Goal: Task Accomplishment & Management: Complete application form

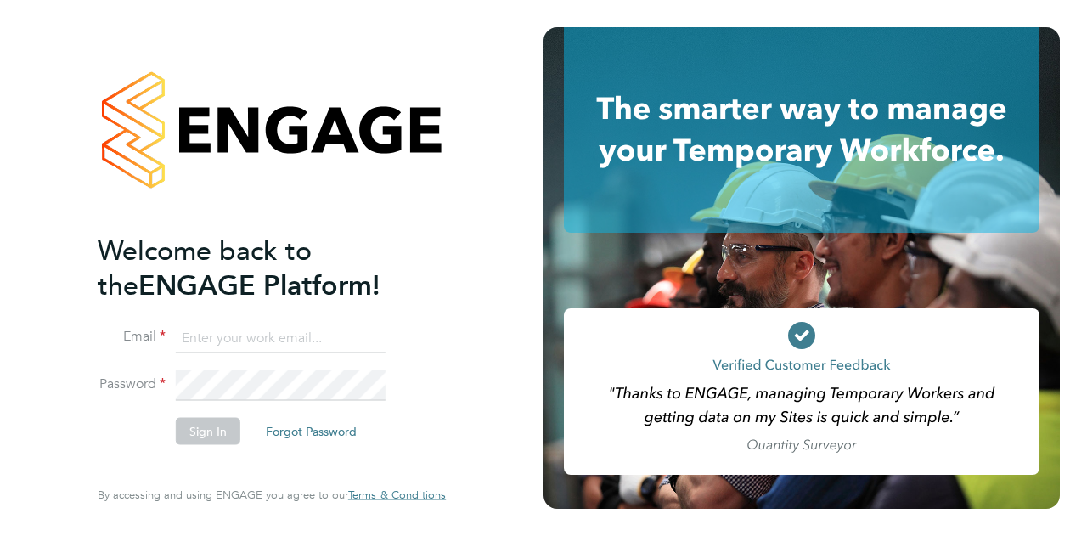
drag, startPoint x: 0, startPoint y: 0, endPoint x: 279, endPoint y: 329, distance: 431.0
click at [279, 329] on input at bounding box center [281, 338] width 210 height 31
type input "kadiumeti@gmail.com"
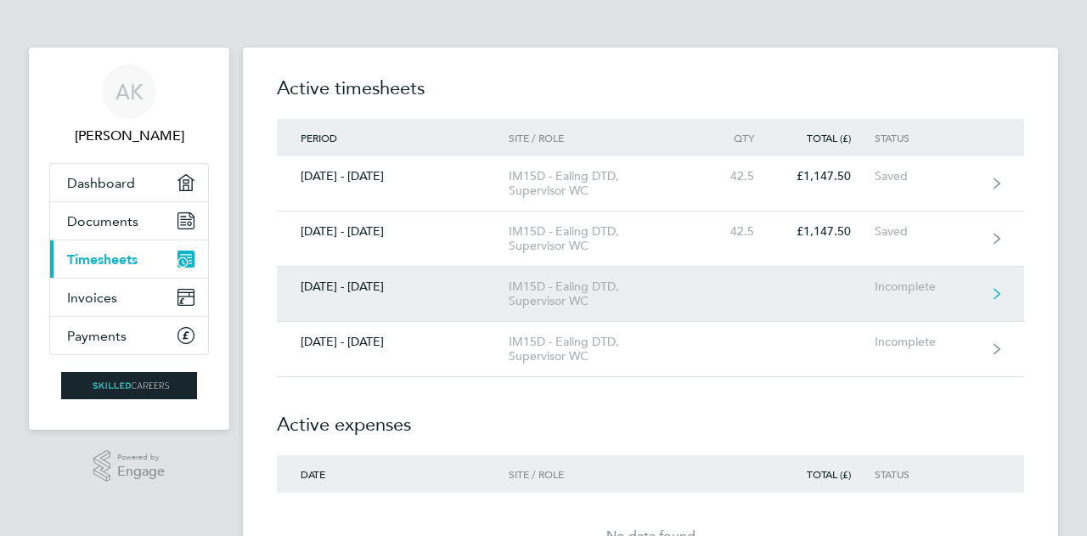
click at [681, 300] on div "IM15D - Ealing DTD, Supervisor WC" at bounding box center [606, 293] width 195 height 29
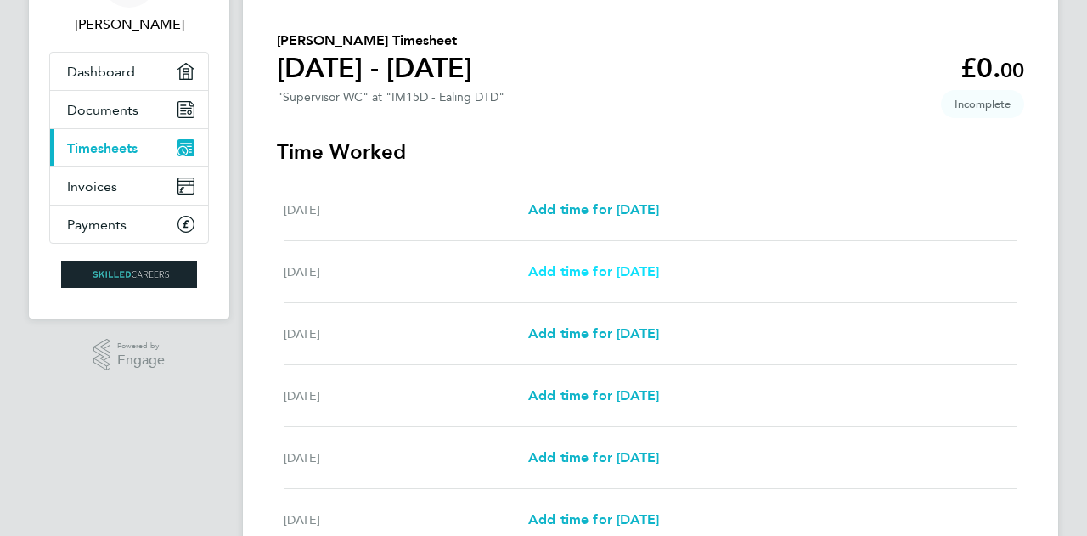
scroll to position [112, 0]
click at [598, 336] on span "Add time for [DATE]" at bounding box center [593, 333] width 131 height 16
select select "30"
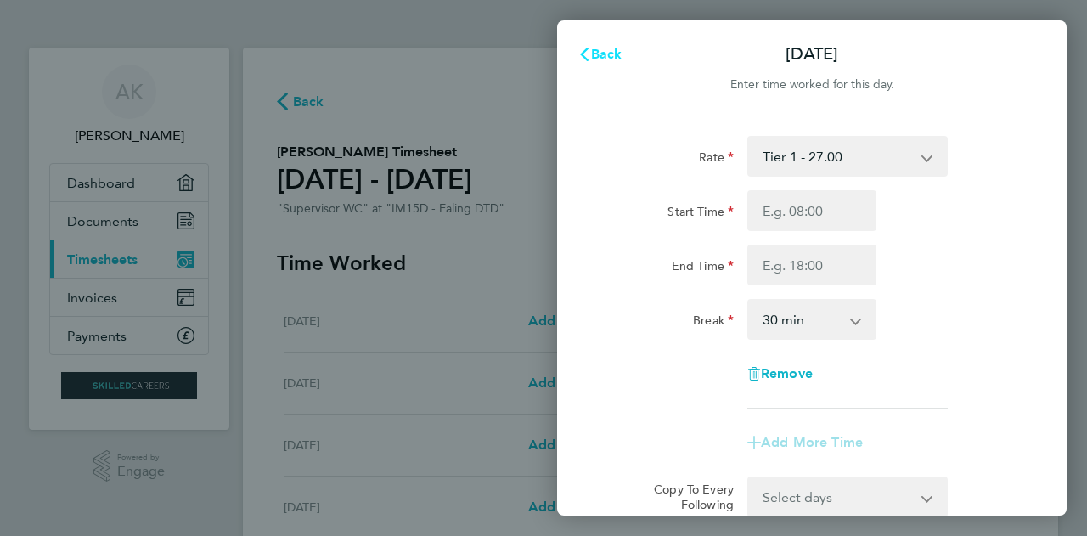
click at [590, 52] on icon "button" at bounding box center [585, 55] width 14 height 14
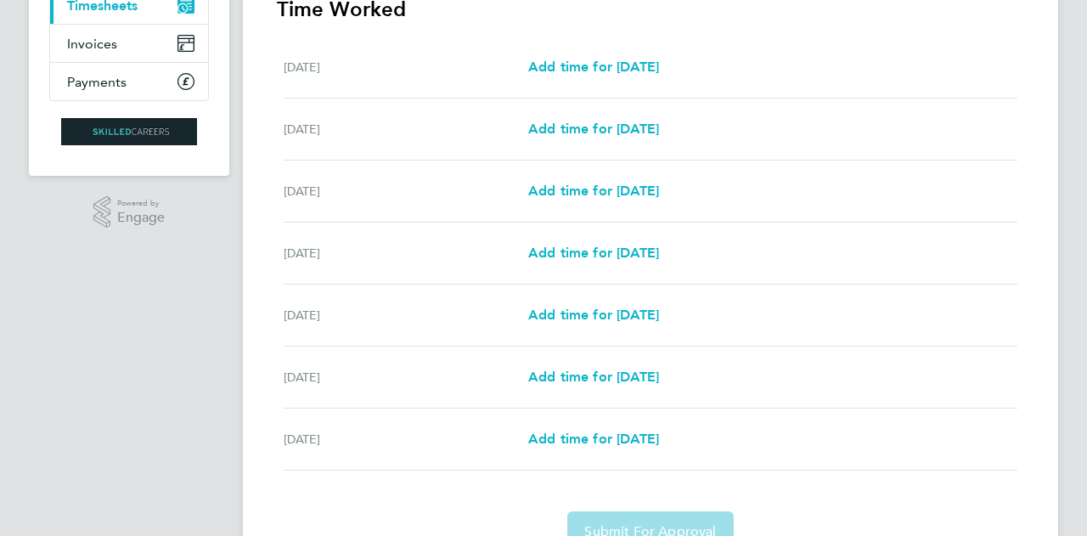
scroll to position [256, 0]
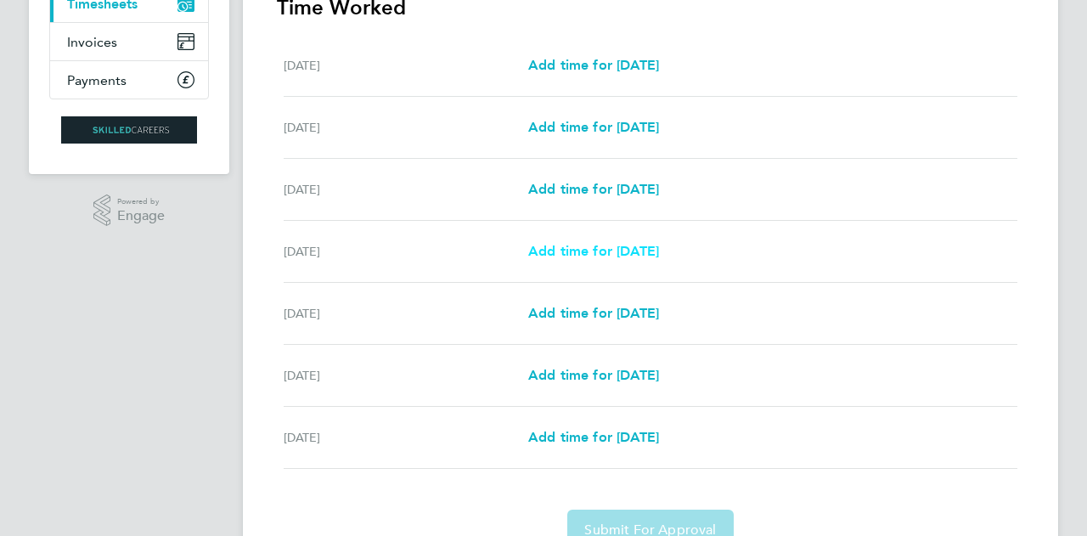
click at [590, 250] on span "Add time for [DATE]" at bounding box center [593, 251] width 131 height 16
select select "30"
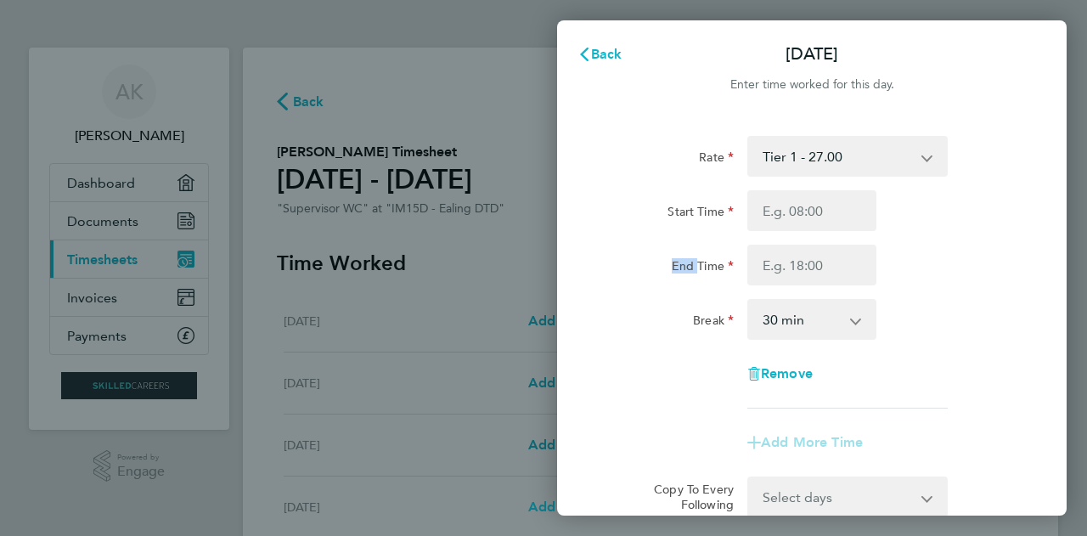
click at [590, 250] on div "Rate Tier 1 - 27.00 Start Time End Time Break 0 min 15 min 30 min 45 min 60 min…" at bounding box center [812, 364] width 510 height 497
click at [816, 198] on input "Start Time" at bounding box center [812, 210] width 129 height 41
type input "08:00"
click at [803, 266] on input "End Time" at bounding box center [812, 265] width 129 height 41
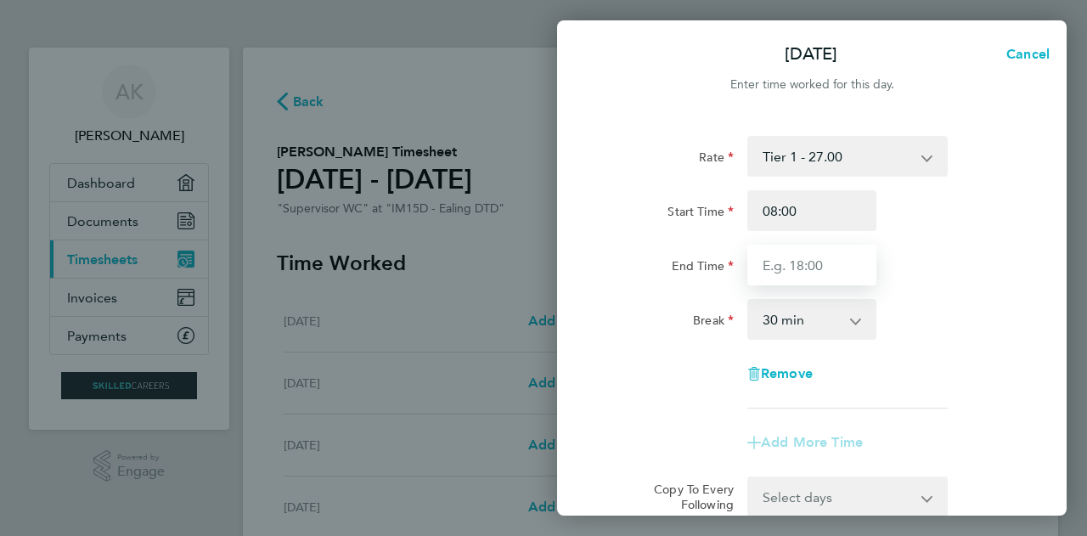
type input "17:00"
click at [816, 319] on select "0 min 15 min 30 min 45 min 60 min 75 min 90 min" at bounding box center [801, 319] width 105 height 37
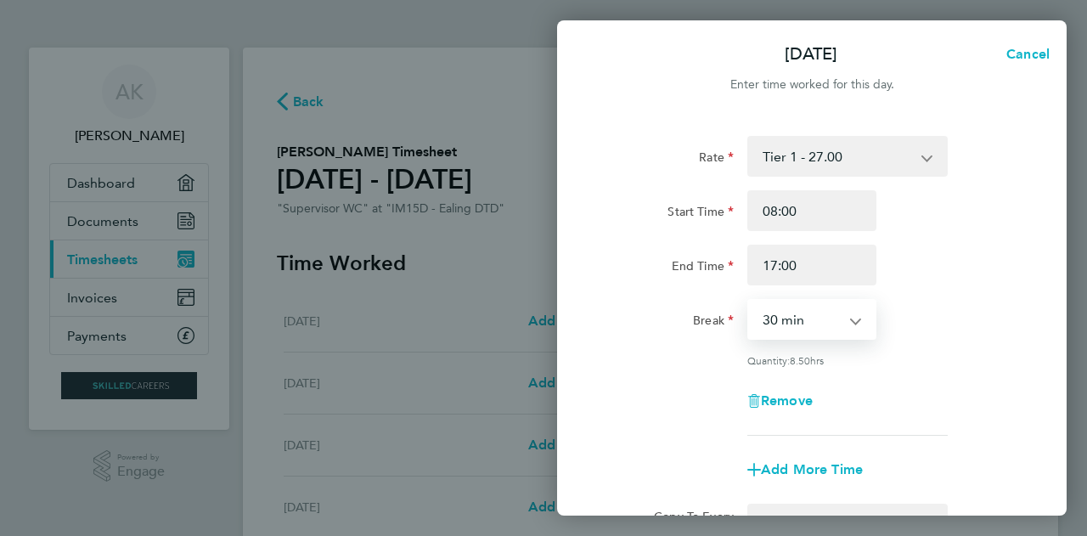
click at [749, 301] on select "0 min 15 min 30 min 45 min 60 min 75 min 90 min" at bounding box center [801, 319] width 105 height 37
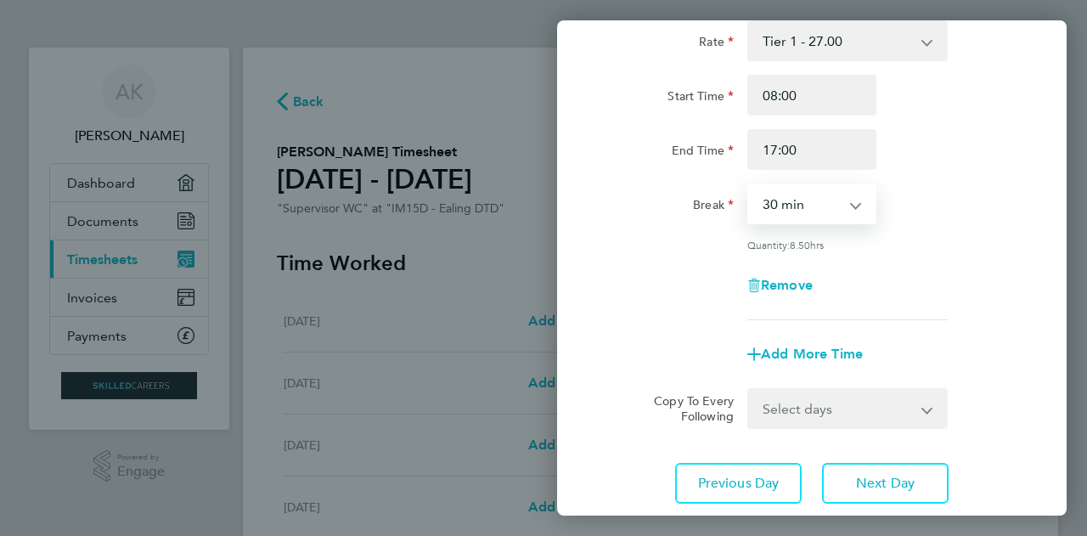
scroll to position [121, 0]
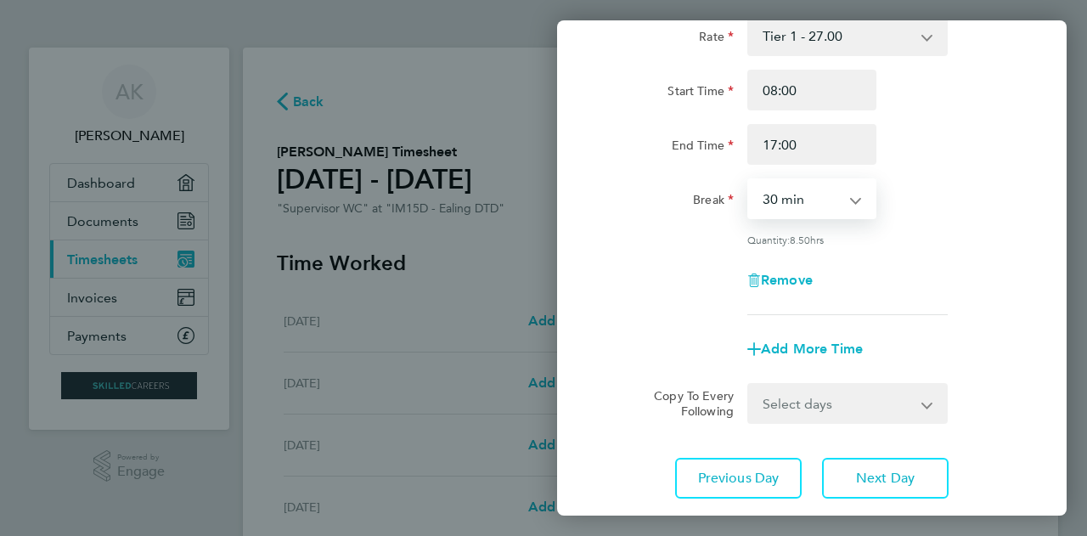
click at [879, 393] on select "Select days Day [DATE] [DATE] [DATE]" at bounding box center [838, 403] width 178 height 37
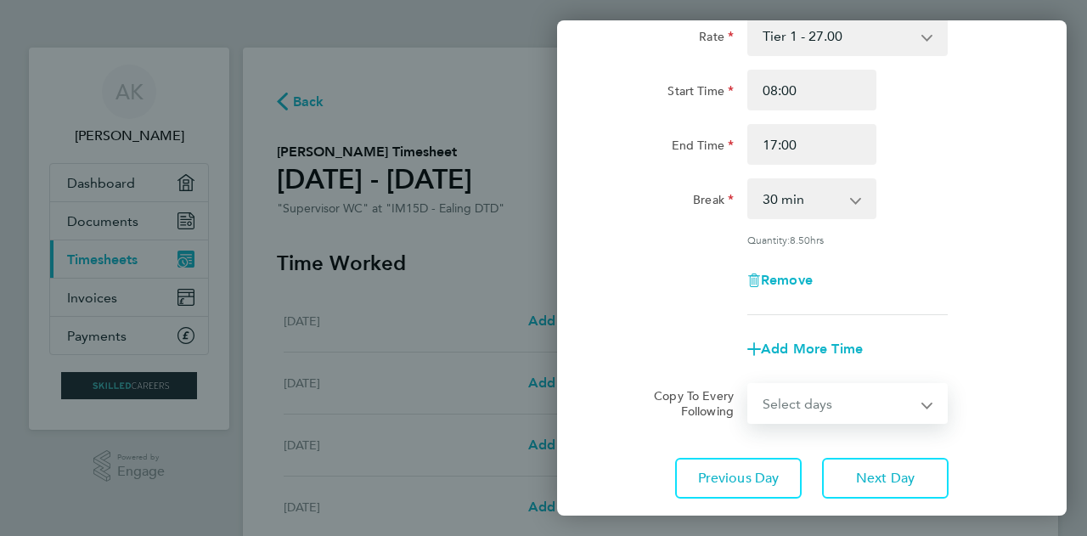
select select "DAY"
click at [749, 385] on select "Select days Day [DATE] [DATE] [DATE]" at bounding box center [838, 403] width 178 height 37
select select "[DATE]"
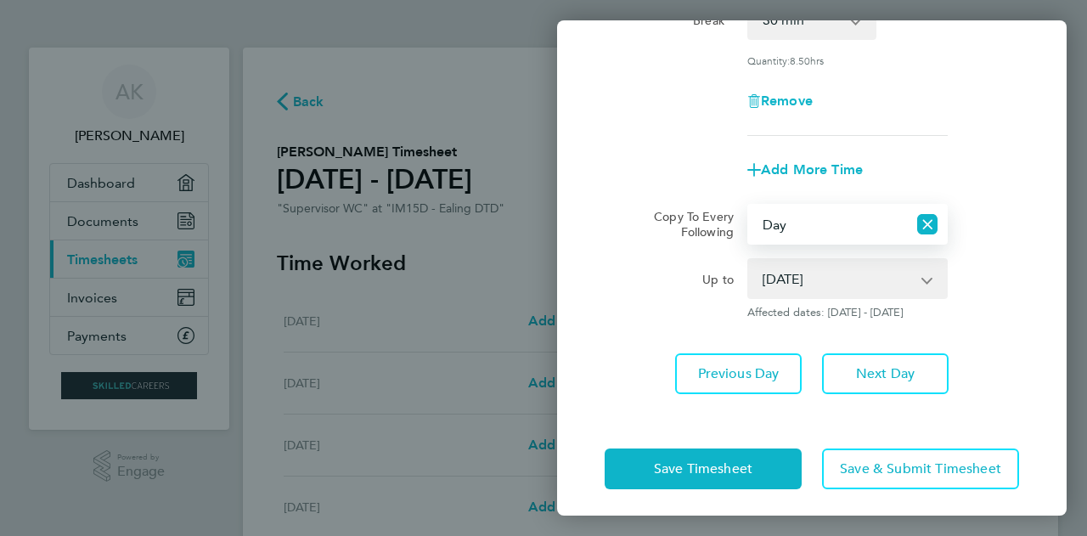
scroll to position [306, 0]
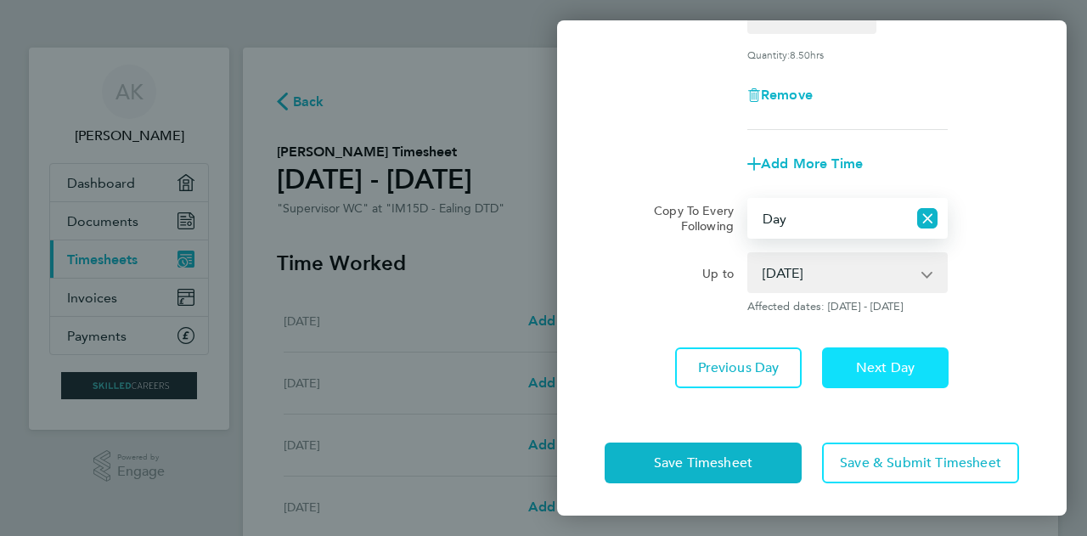
click at [879, 370] on span "Next Day" at bounding box center [885, 367] width 59 height 17
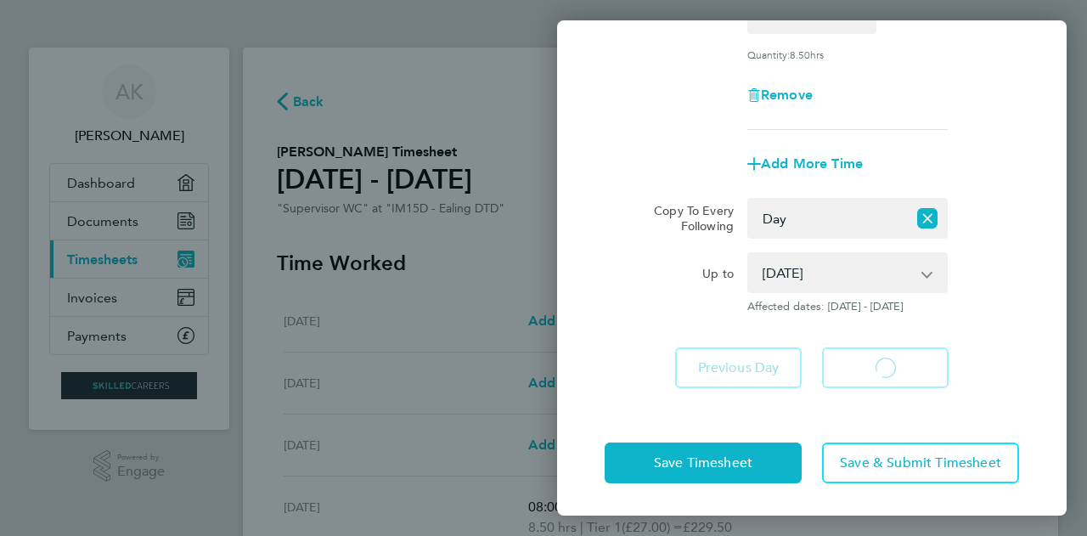
select select "30"
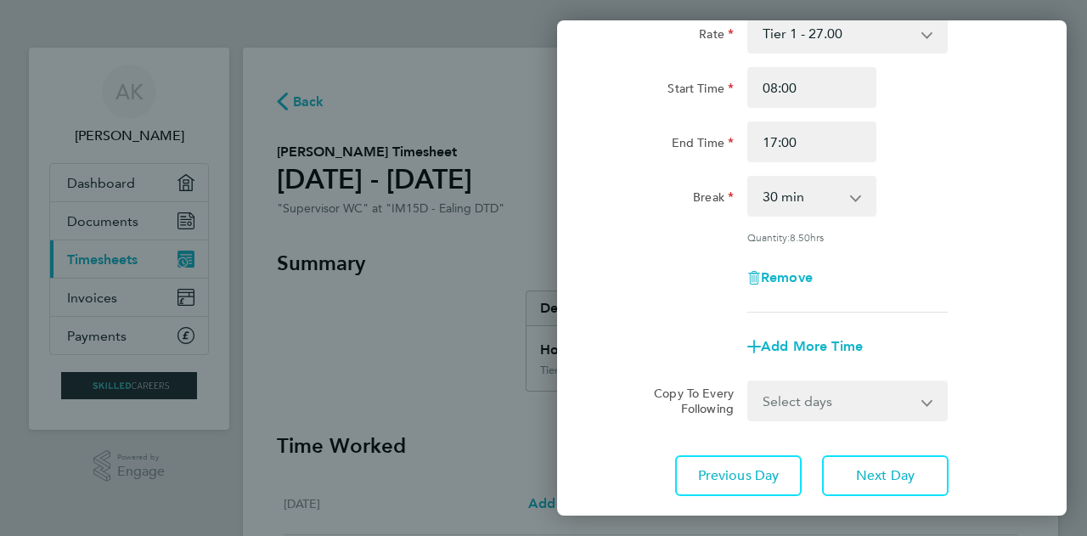
scroll to position [127, 0]
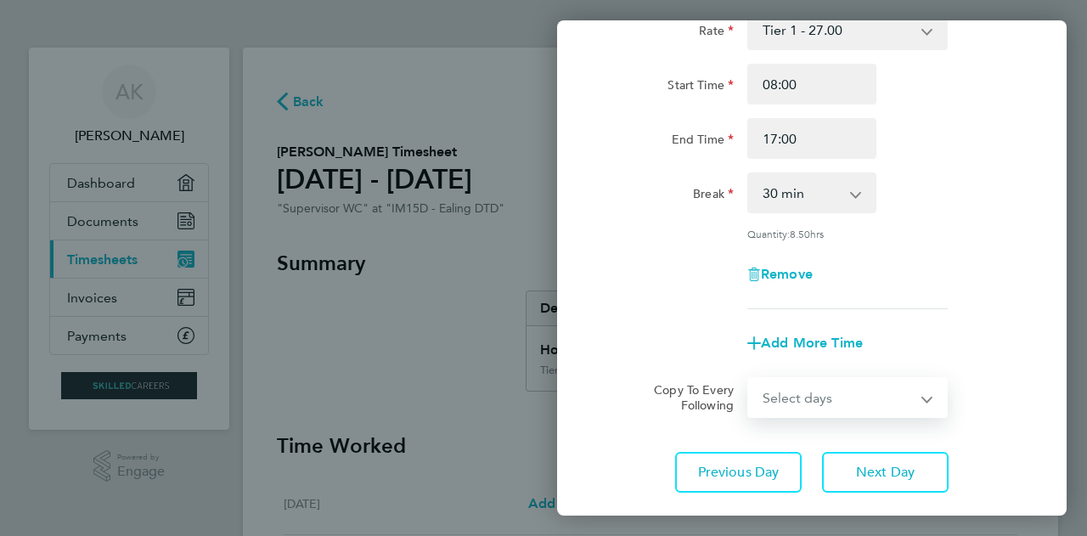
click at [877, 404] on select "Select days Day [DATE] [DATE]" at bounding box center [838, 397] width 178 height 37
select select "DAY"
click at [749, 379] on select "Select days Day [DATE] [DATE]" at bounding box center [838, 397] width 178 height 37
select select "[DATE]"
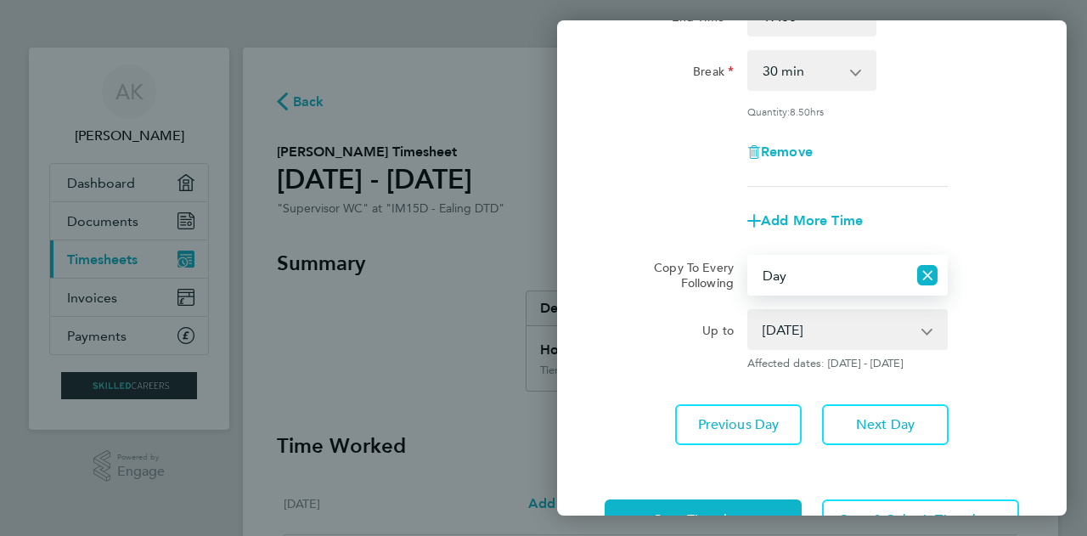
scroll to position [256, 0]
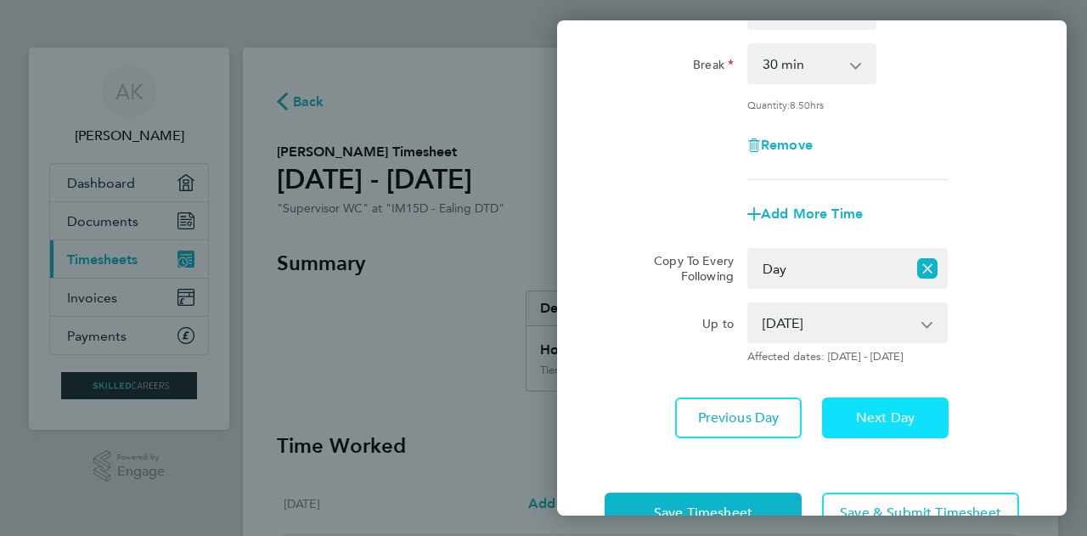
click at [887, 421] on span "Next Day" at bounding box center [885, 417] width 59 height 17
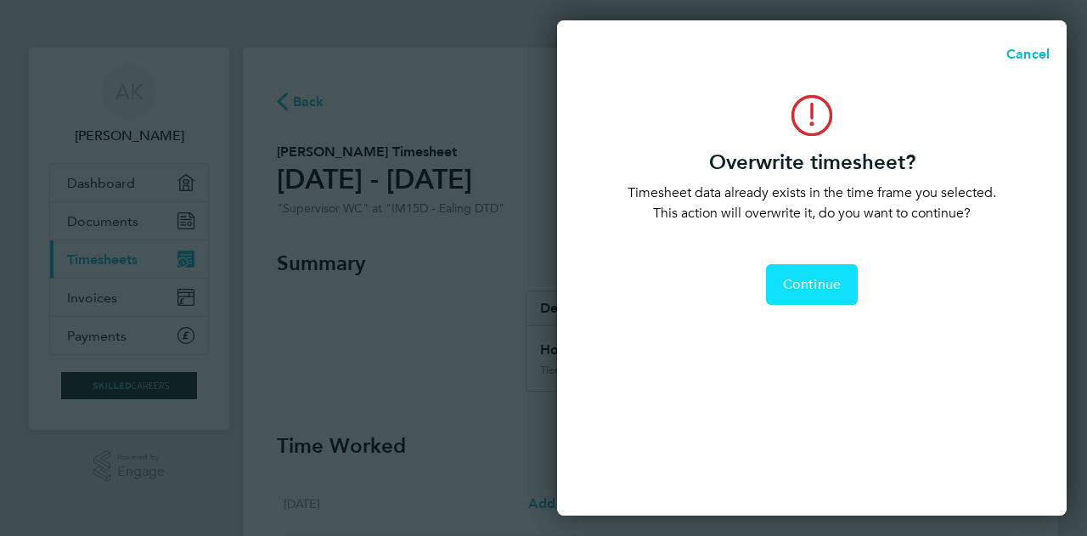
click at [819, 281] on span "Continue" at bounding box center [812, 284] width 58 height 17
select select "0: null"
select select "30"
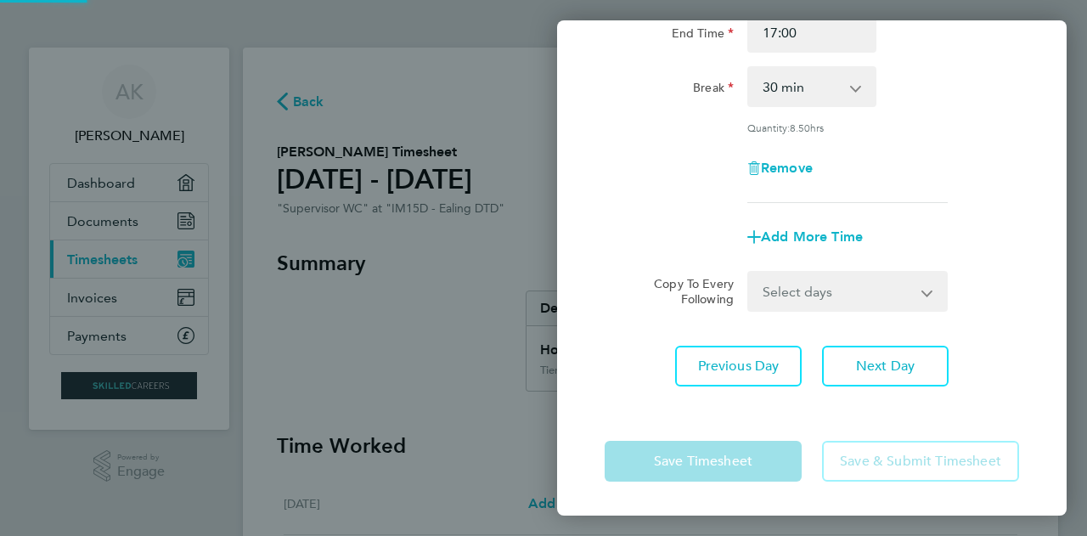
scroll to position [231, 0]
click at [891, 295] on select "Select days [DATE]" at bounding box center [838, 292] width 178 height 37
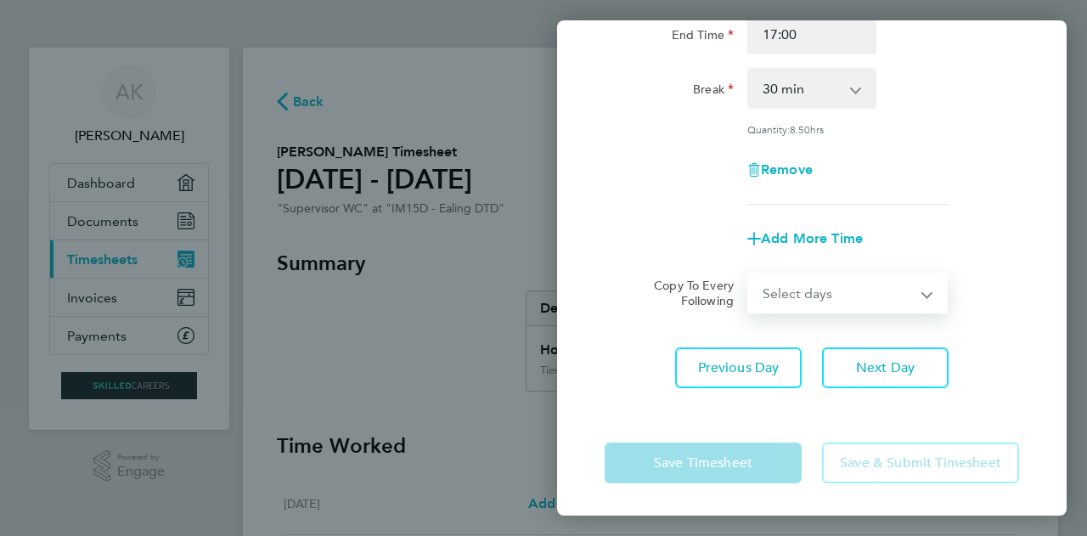
select select "FRI"
click at [749, 274] on select "Select days [DATE]" at bounding box center [838, 292] width 178 height 37
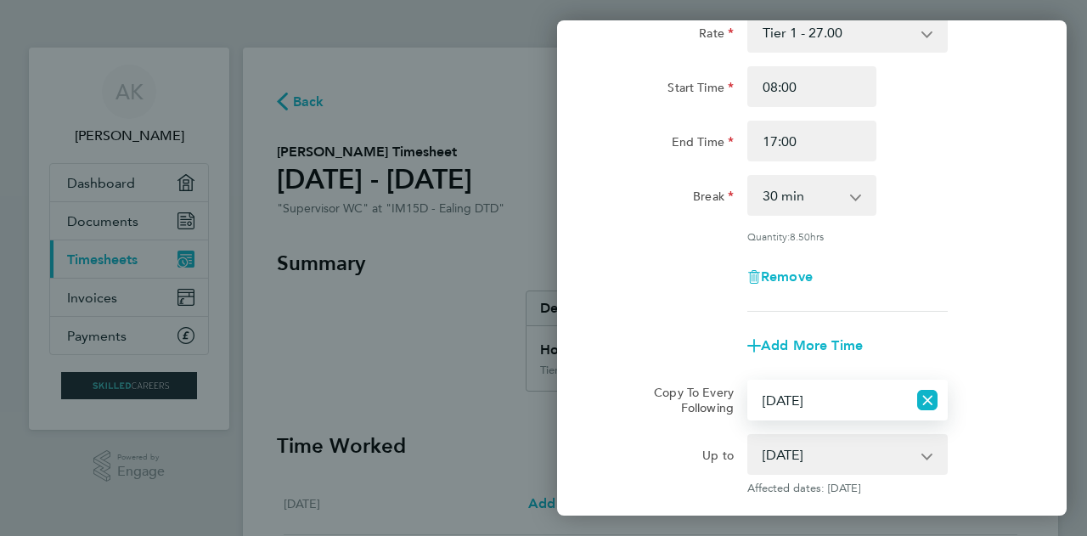
scroll to position [306, 0]
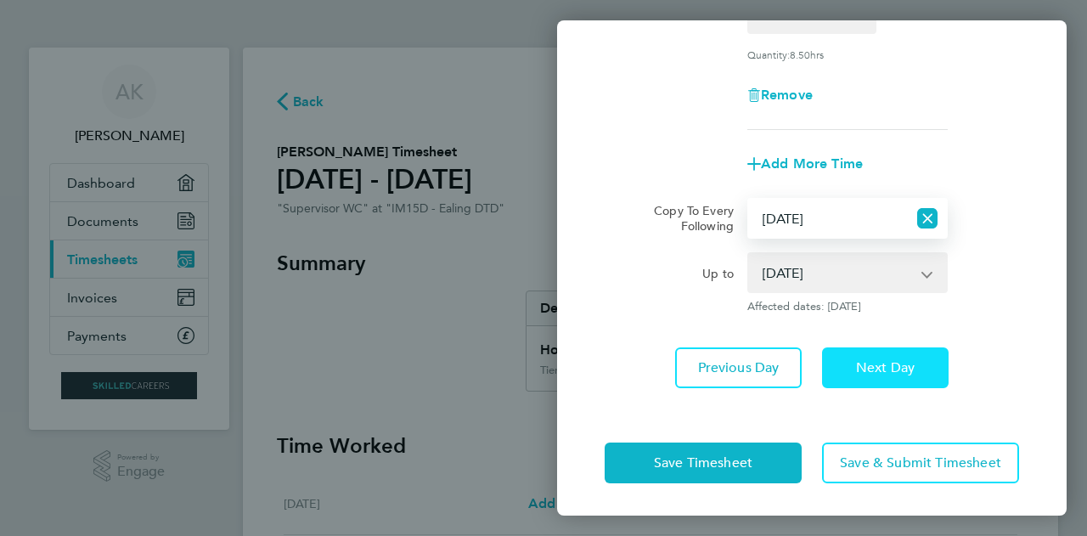
click at [889, 364] on span "Next Day" at bounding box center [885, 367] width 59 height 17
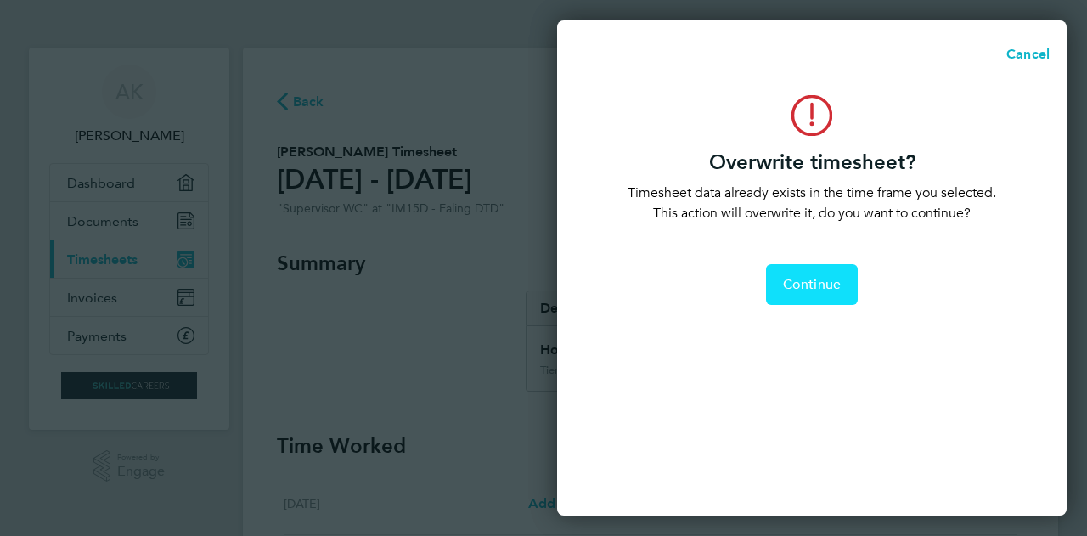
click at [810, 291] on span "Continue" at bounding box center [812, 284] width 58 height 17
select select "30"
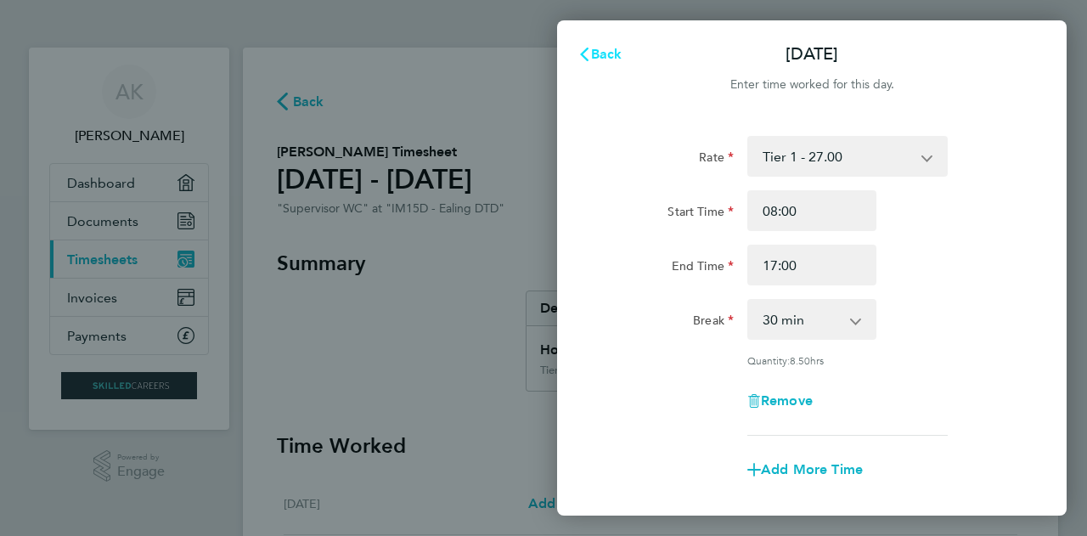
click at [601, 58] on span "Back" at bounding box center [606, 54] width 31 height 16
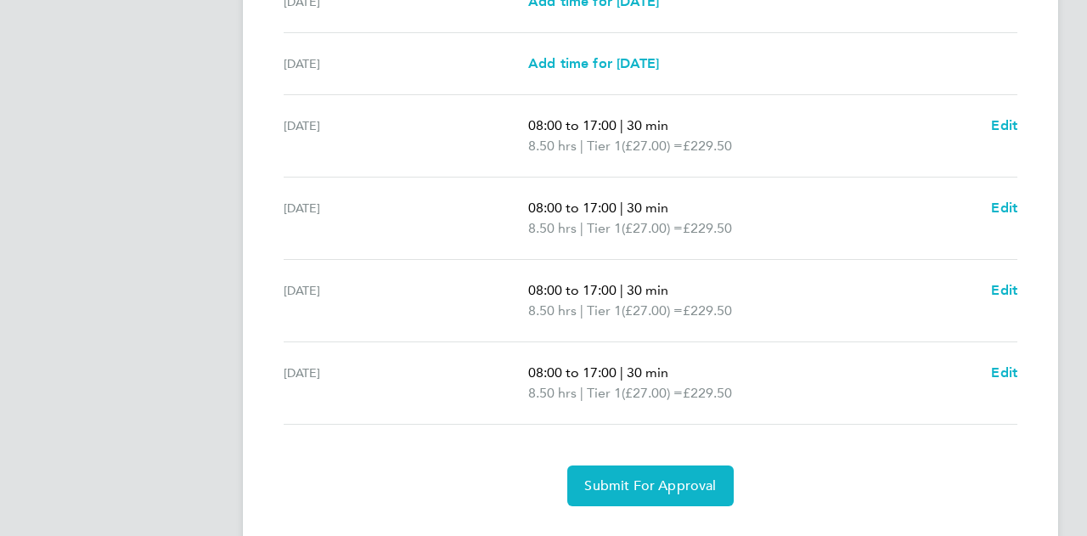
scroll to position [600, 0]
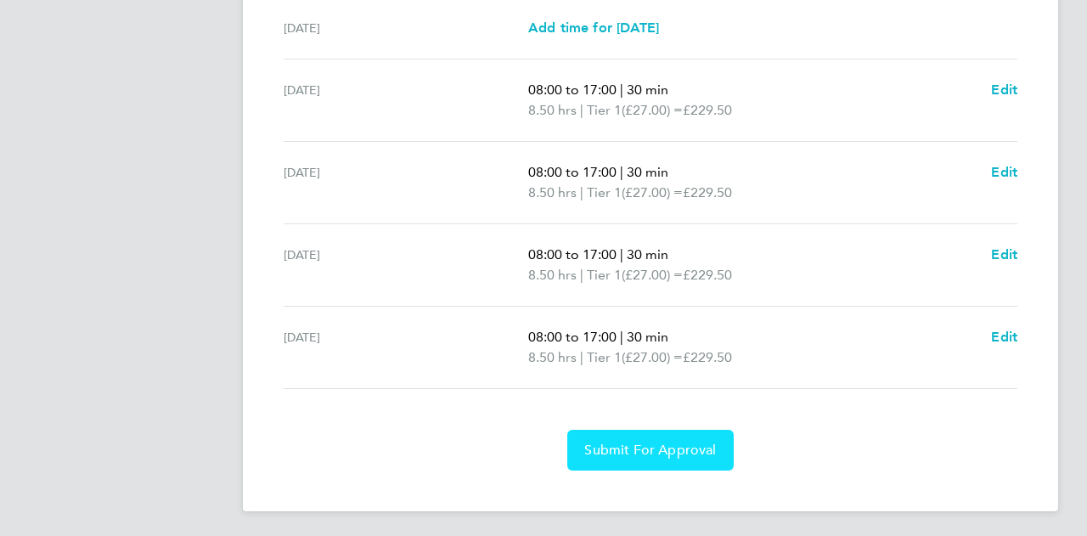
drag, startPoint x: 646, startPoint y: 441, endPoint x: 636, endPoint y: 446, distance: 11.4
click at [636, 446] on span "Submit For Approval" at bounding box center [650, 450] width 132 height 17
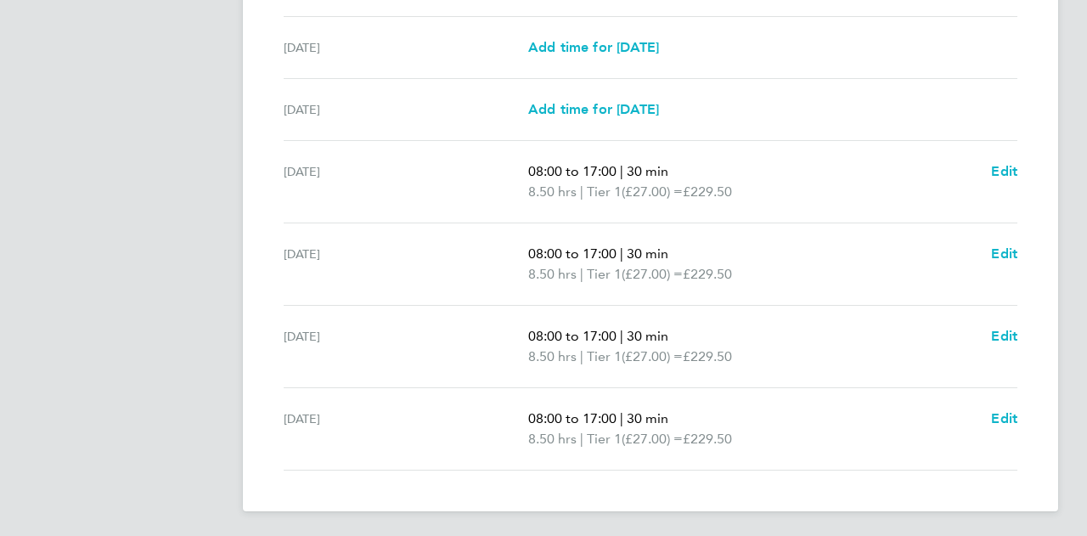
scroll to position [0, 0]
